Goal: Information Seeking & Learning: Learn about a topic

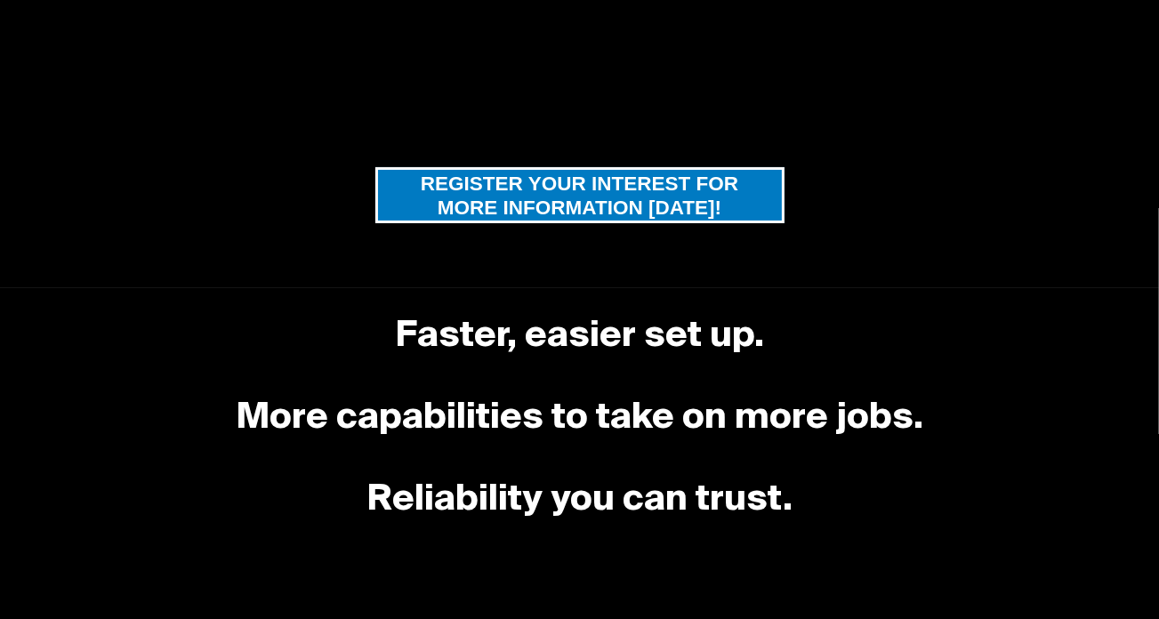
scroll to position [290, 0]
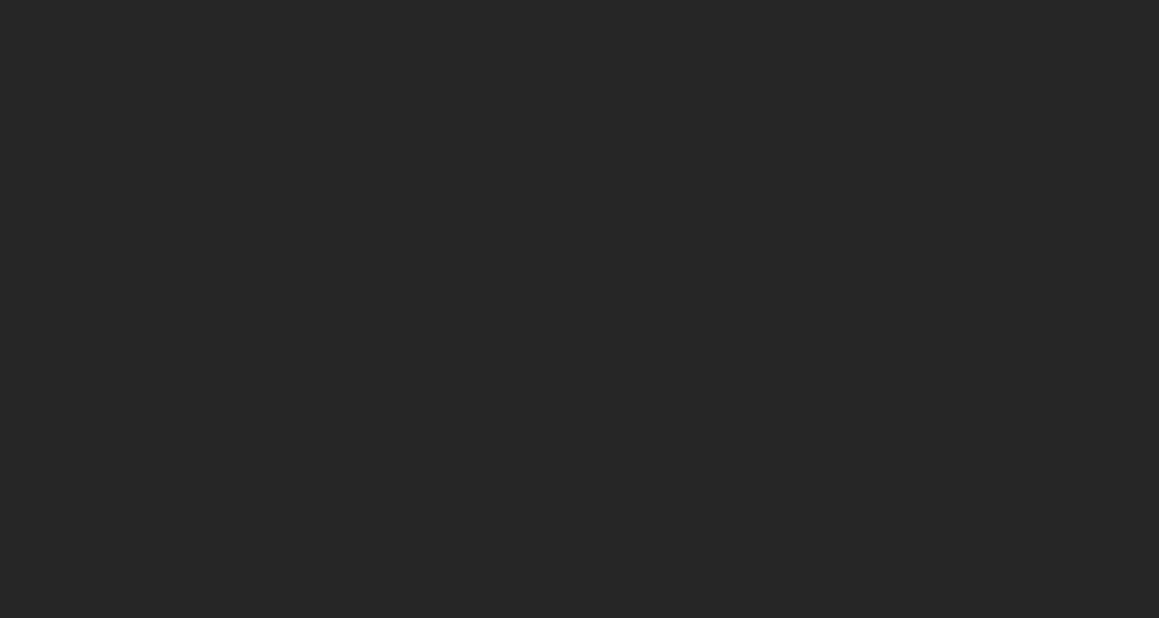
scroll to position [89, 0]
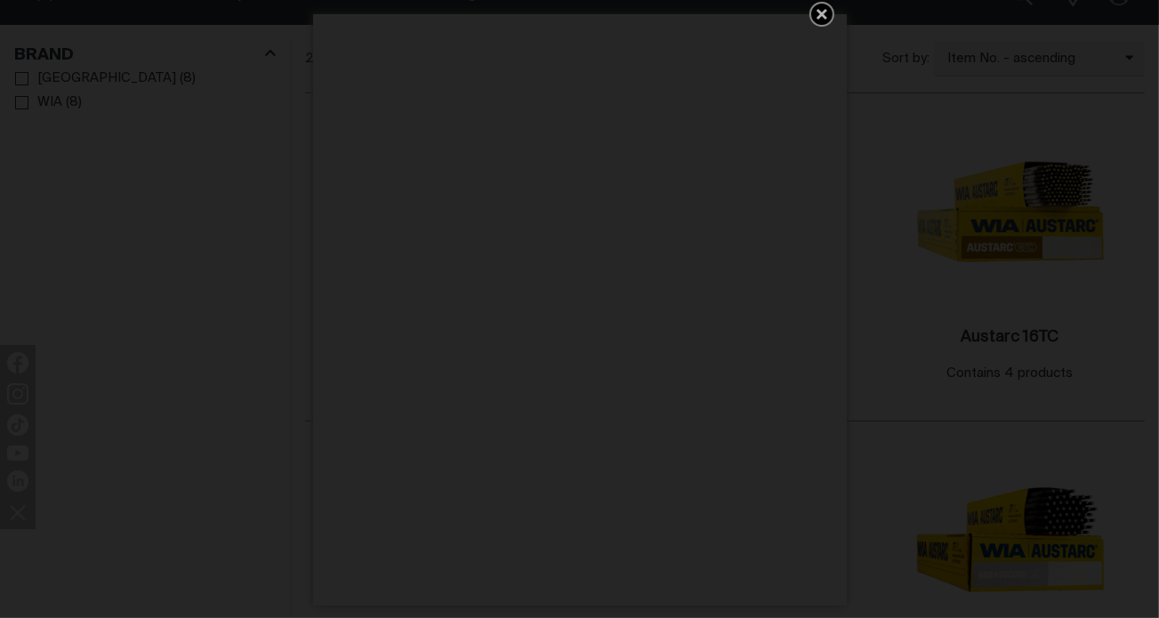
click at [819, 14] on icon "Get 5 WIA Welding Guides Free!" at bounding box center [822, 14] width 11 height 11
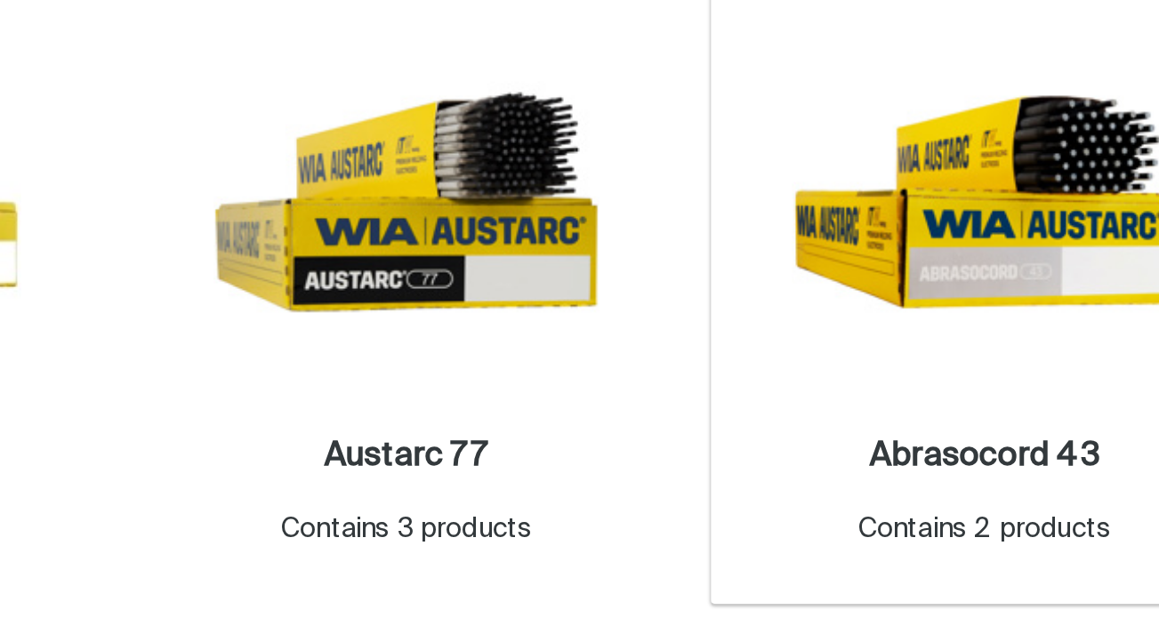
scroll to position [217, 0]
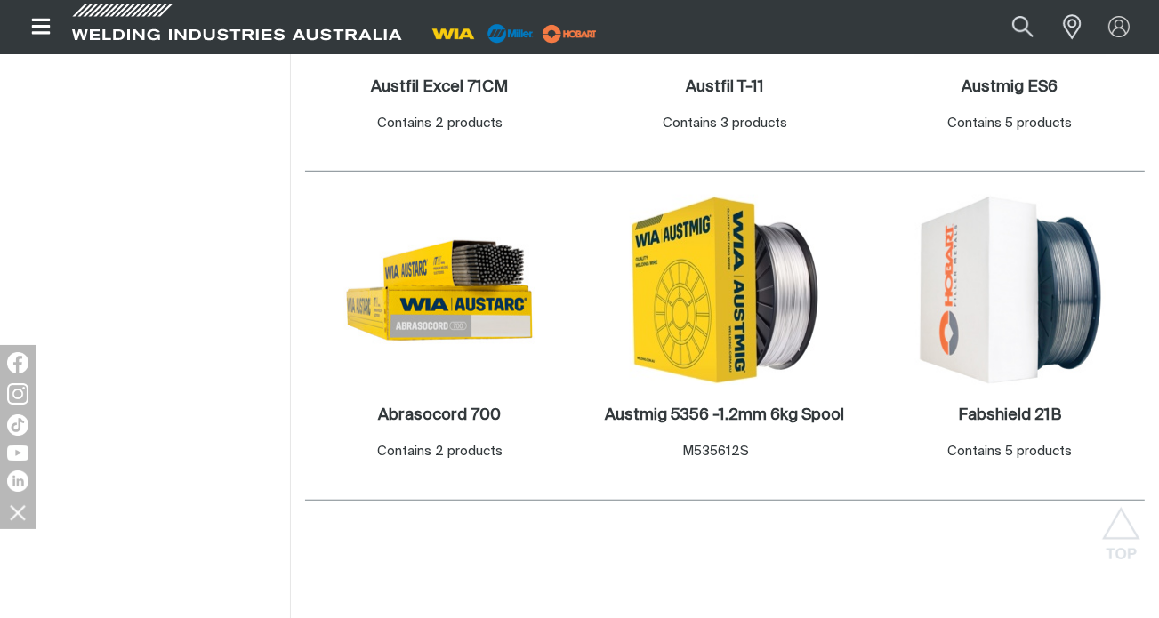
scroll to position [998, 0]
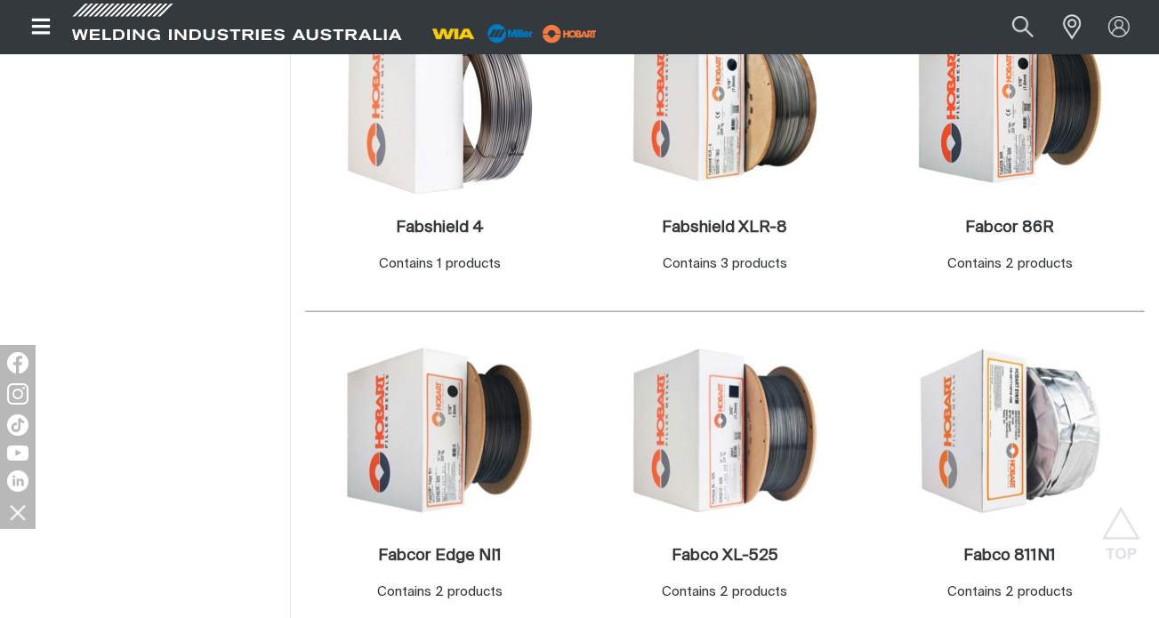
scroll to position [1512, 0]
